Goal: Find specific page/section: Find specific page/section

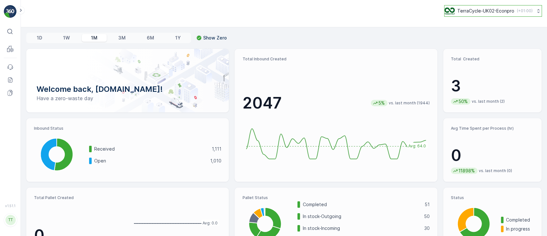
click at [460, 9] on p "TerraCycle-UK02-Econpro" at bounding box center [486, 11] width 57 height 6
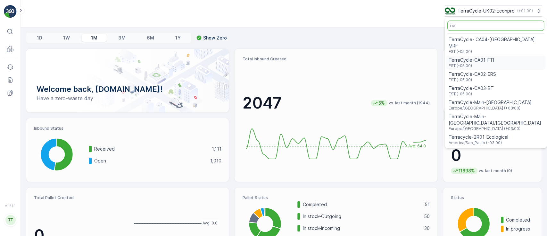
type input "ca"
click at [475, 57] on span "TerraCycle-CA01-FTI" at bounding box center [472, 60] width 46 height 6
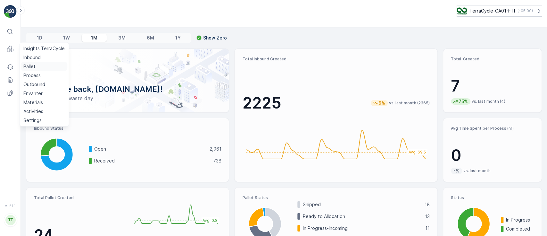
click at [29, 66] on p "Pallet" at bounding box center [29, 66] width 12 height 6
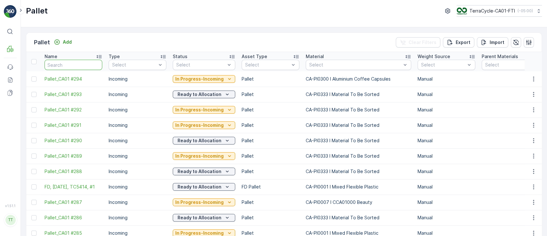
type input "F"
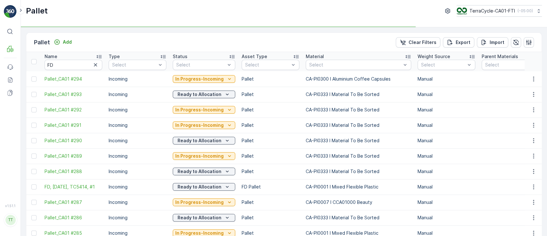
type input "F"
type input "FD"
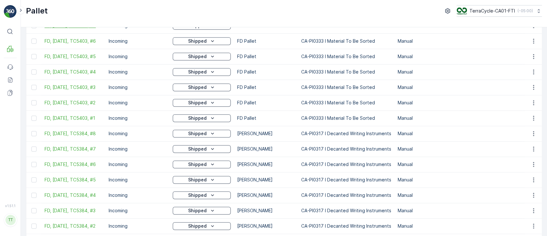
scroll to position [256, 0]
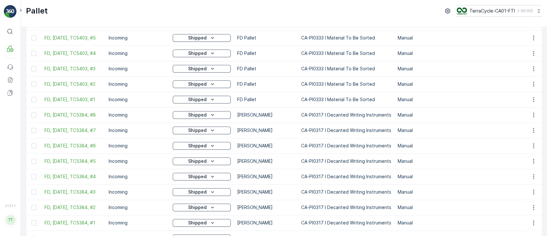
click at [278, 177] on td "[PERSON_NAME]" at bounding box center [266, 176] width 64 height 15
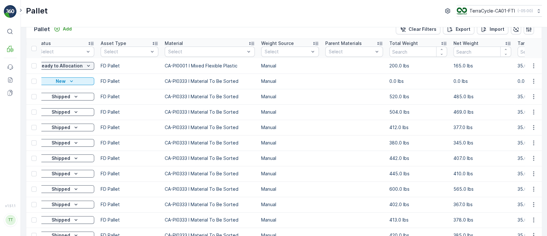
scroll to position [0, 0]
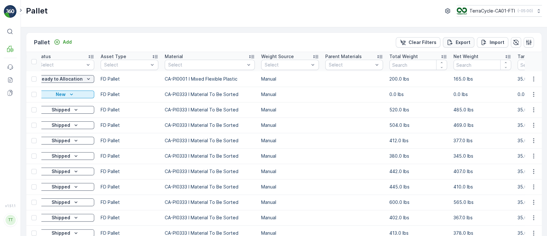
click at [457, 39] on p "Export" at bounding box center [463, 42] width 15 height 6
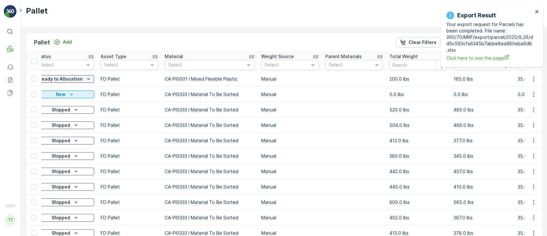
click at [12, 81] on icon at bounding box center [10, 80] width 6 height 6
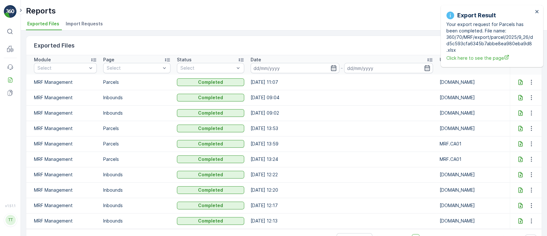
click at [519, 80] on icon at bounding box center [520, 81] width 4 height 5
